Goal: Task Accomplishment & Management: Use online tool/utility

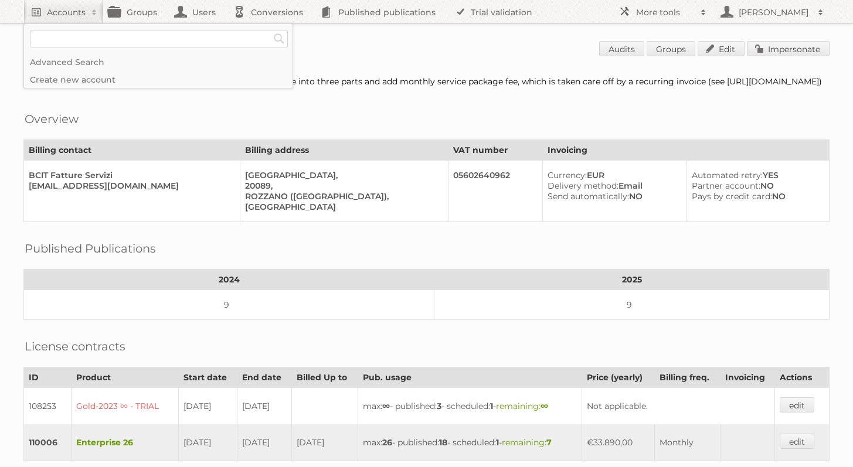
type input"] "w"
type input"] "[PERSON_NAME]"
click at [270, 30] on input "Search" at bounding box center [279, 39] width 18 height 18
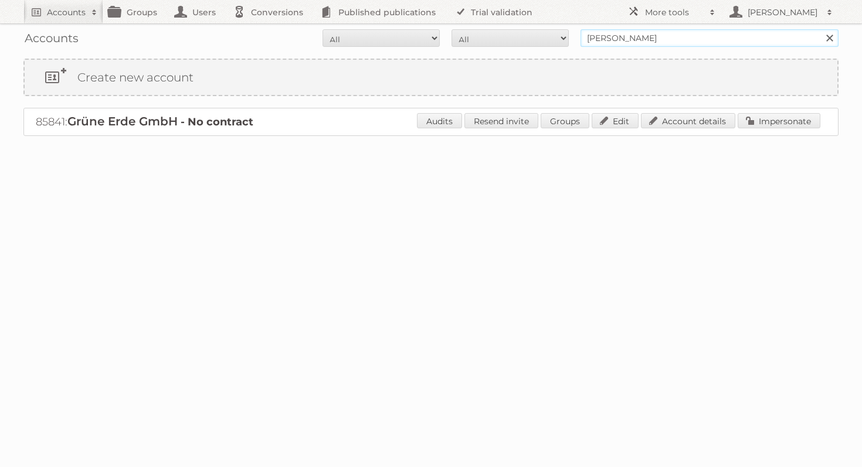
click at [646, 31] on input "agnieszka test" at bounding box center [710, 38] width 258 height 18
click at [642, 33] on input "agnieszka test" at bounding box center [710, 38] width 258 height 18
type input "[PERSON_NAME]"
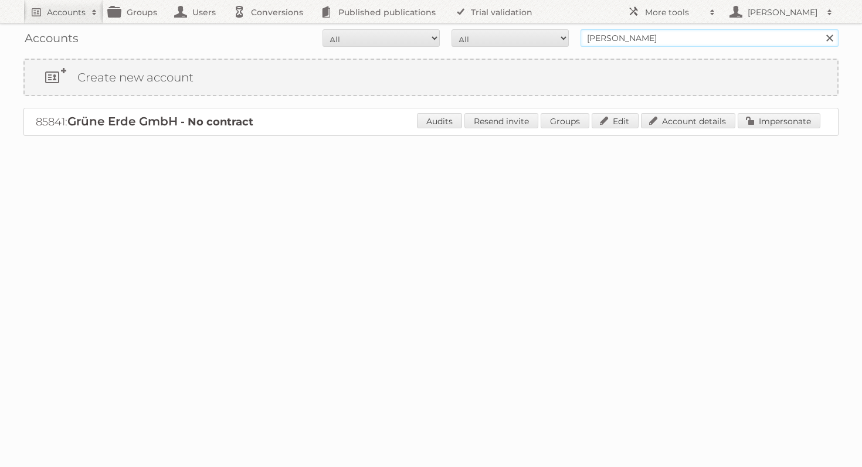
click at [821, 29] on input "Search" at bounding box center [830, 38] width 18 height 18
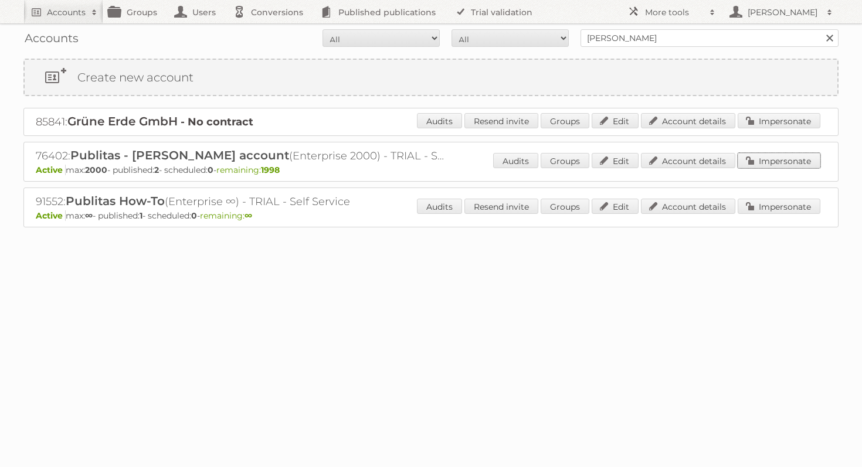
click at [774, 154] on link "Impersonate" at bounding box center [779, 160] width 83 height 15
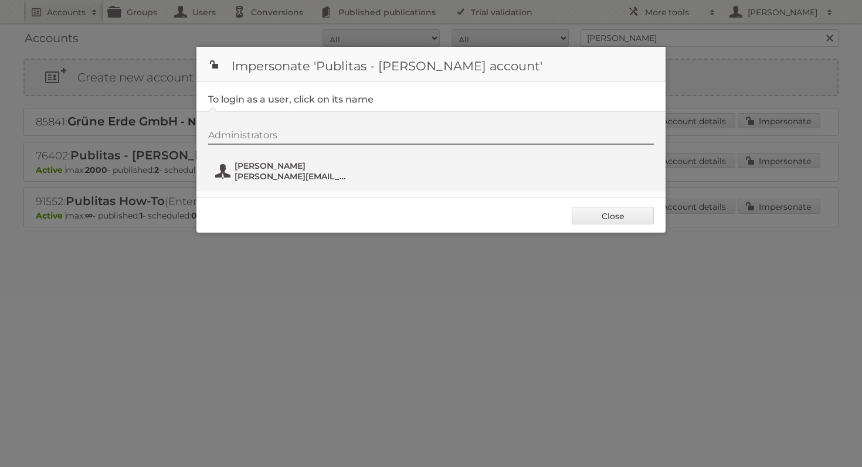
click at [311, 166] on span "[PERSON_NAME]" at bounding box center [292, 166] width 114 height 11
